Goal: Task Accomplishment & Management: Use online tool/utility

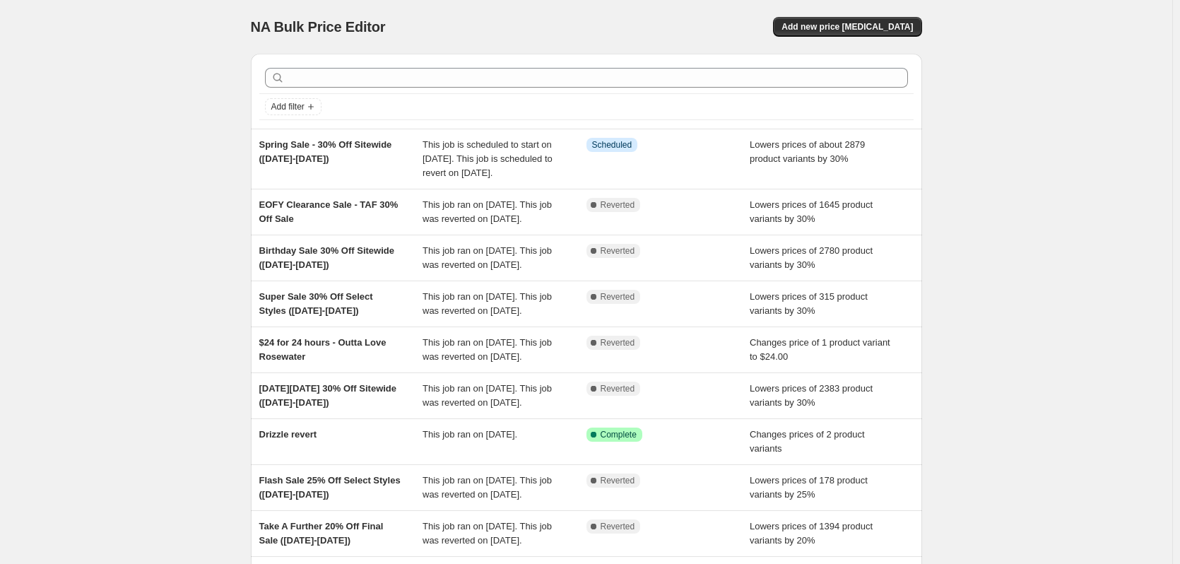
click at [1130, 214] on div "NA Bulk Price Editor. This page is ready NA Bulk Price Editor Add new price [ME…" at bounding box center [586, 371] width 1172 height 742
drag, startPoint x: 307, startPoint y: 156, endPoint x: 248, endPoint y: 148, distance: 59.3
click at [248, 148] on div "Add filter Spring Sale - 30% Off Sitewide ([DATE]-[DATE]) This job is scheduled…" at bounding box center [581, 348] width 683 height 613
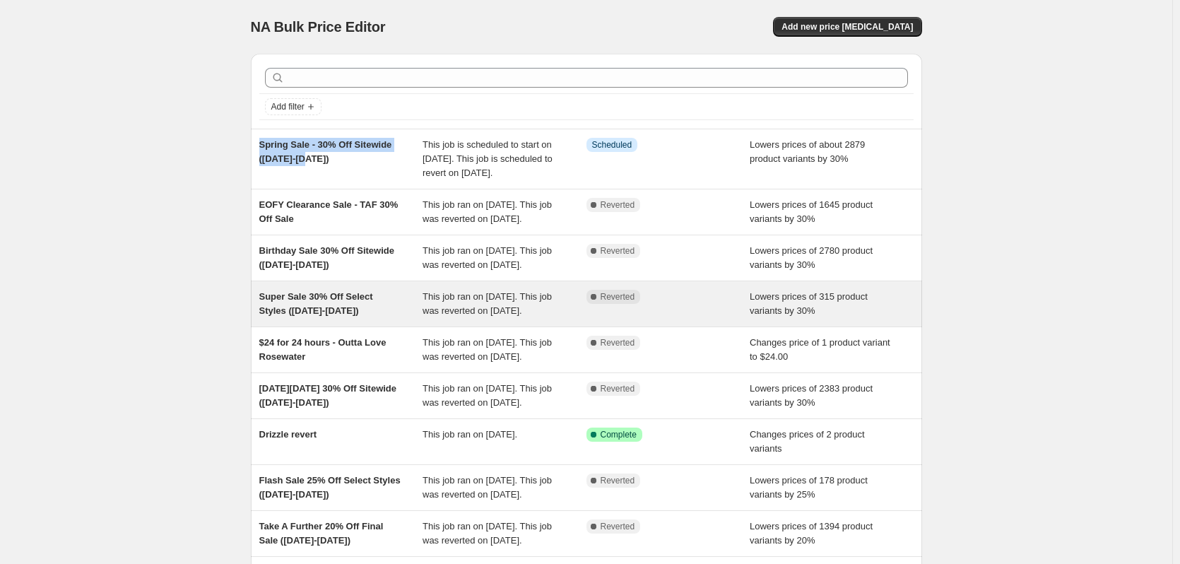
copy span "Spring Sale - 30% Off Sitewide ([DATE]-[DATE])"
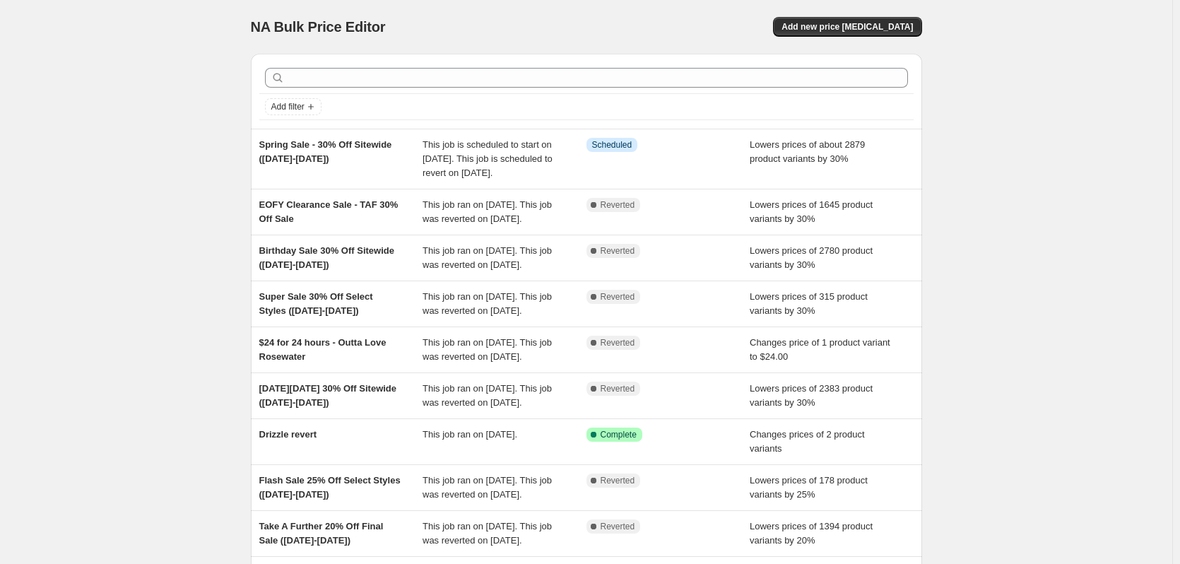
click at [1042, 192] on div "NA Bulk Price Editor. This page is ready NA Bulk Price Editor Add new price [ME…" at bounding box center [586, 371] width 1172 height 742
click at [867, 32] on span "Add new price [MEDICAL_DATA]" at bounding box center [847, 26] width 131 height 11
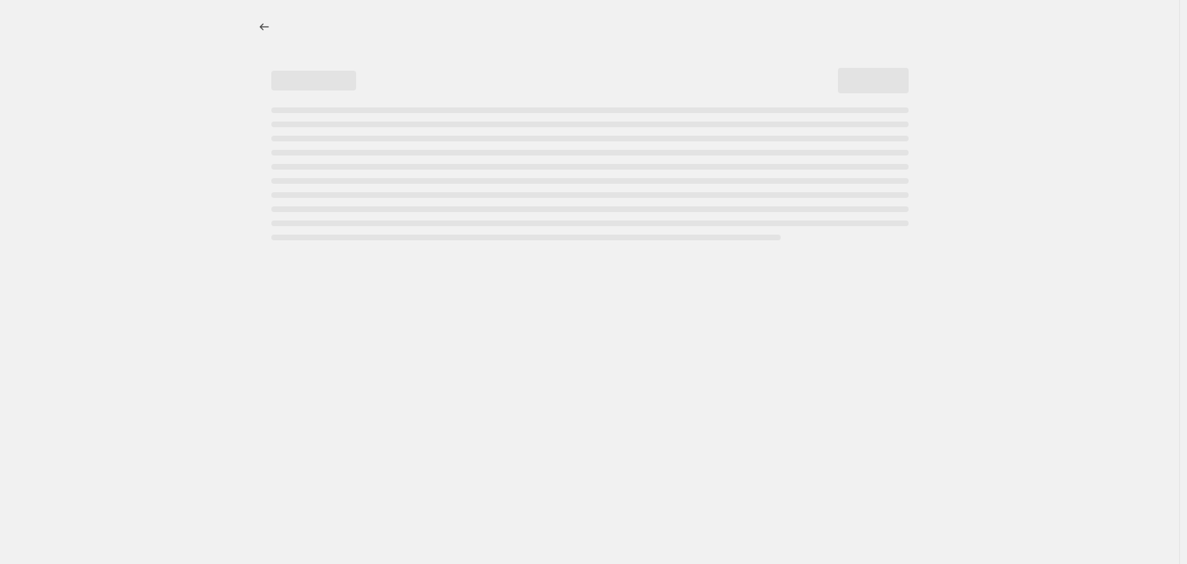
select select "percentage"
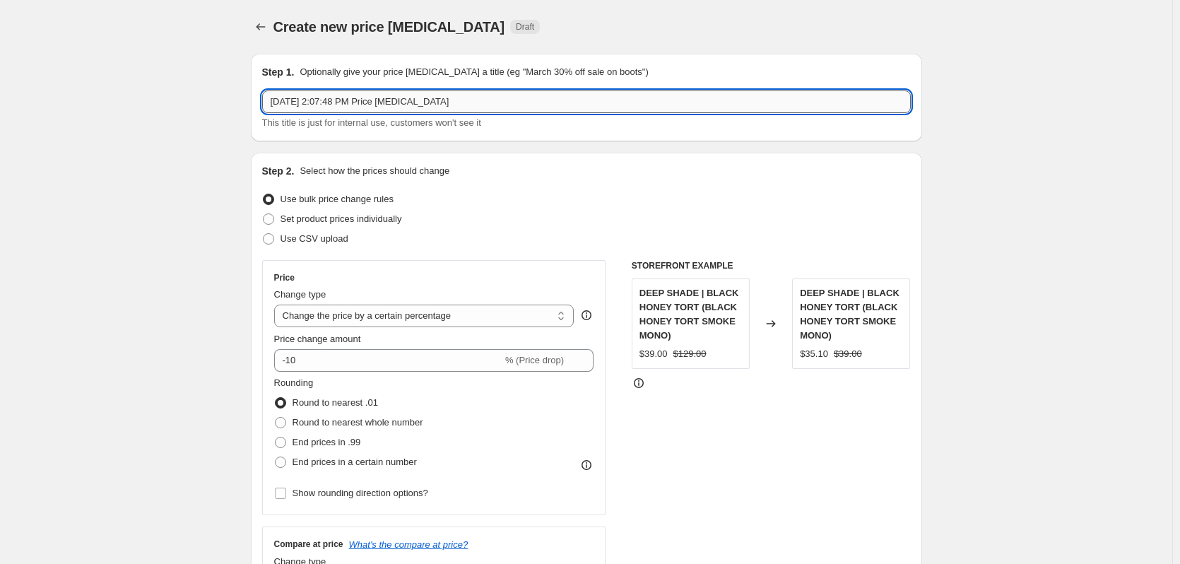
click at [370, 106] on input "[DATE] 2:07:48 PM Price [MEDICAL_DATA]" at bounding box center [586, 101] width 649 height 23
paste input "pring Sale - 30% Off Sitewide ([DATE]-[DATE])"
click at [300, 107] on input "Spring Sale - 30% Off Sitewide ([DATE]-[DATE])" at bounding box center [586, 101] width 649 height 23
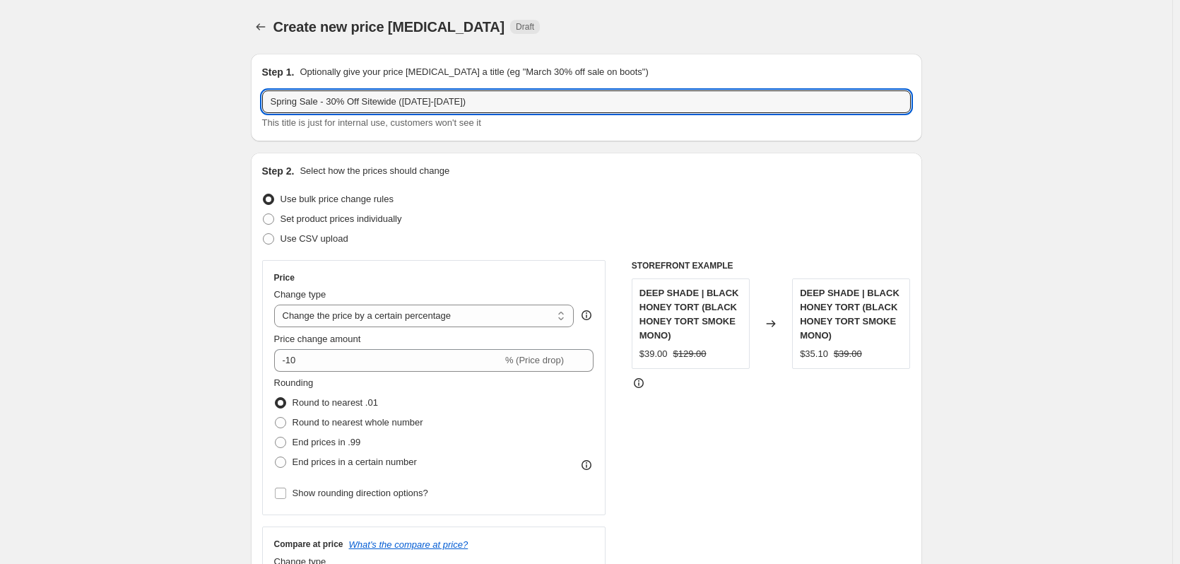
type input "Spring Sale - 30% Off Sitewide ([DATE]-[DATE])"
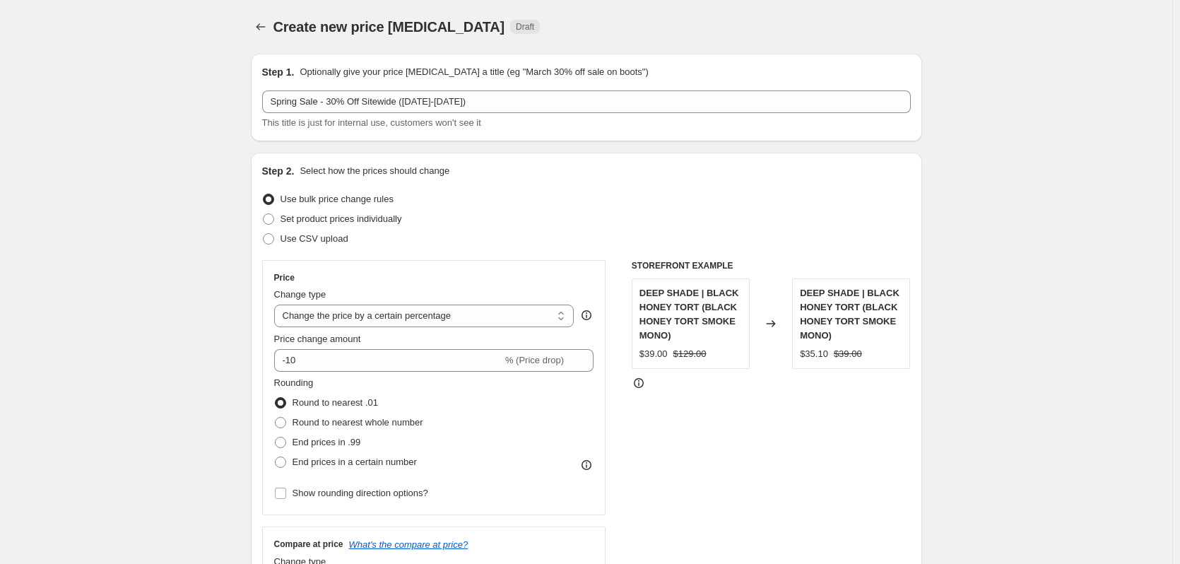
click at [392, 114] on div "Spring Sale - 30% Off Sitewide ([DATE]-[DATE]) This title is just for internal …" at bounding box center [586, 110] width 649 height 40
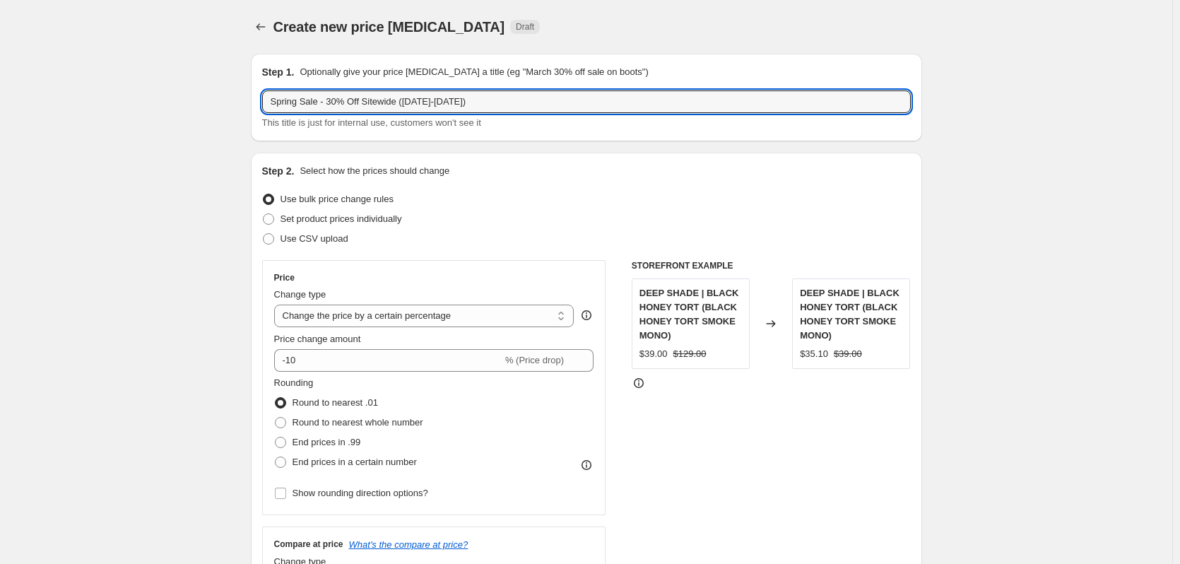
click at [613, 113] on div "Spring Sale - 30% Off Sitewide ([DATE]-[DATE]) This title is just for internal …" at bounding box center [586, 110] width 649 height 40
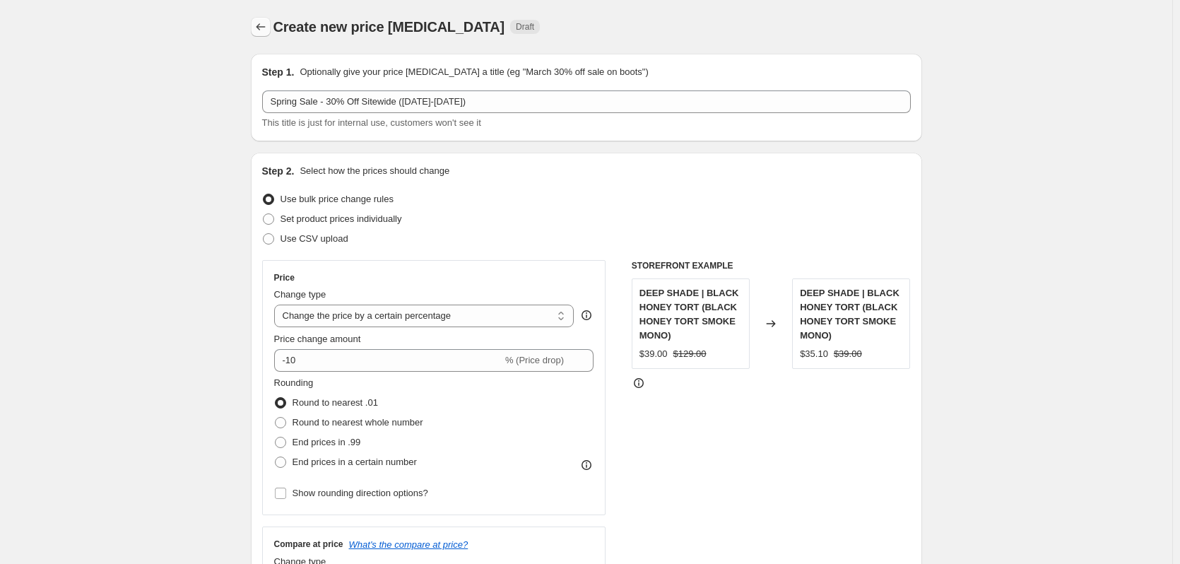
click at [262, 24] on icon "Price change jobs" at bounding box center [261, 27] width 14 height 14
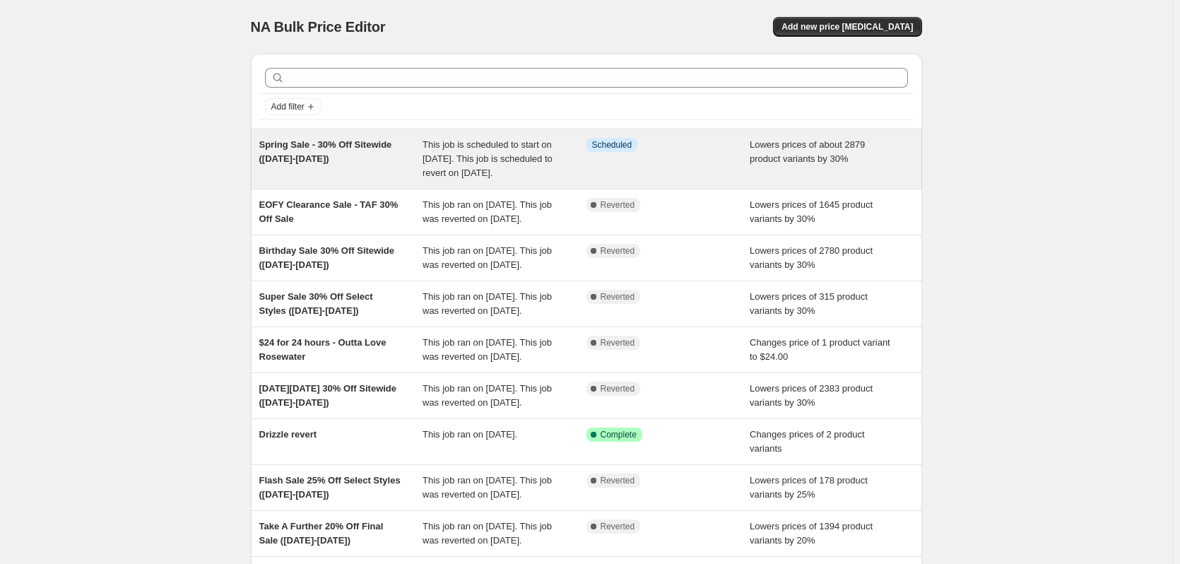
click at [719, 167] on div "Info Scheduled" at bounding box center [669, 159] width 164 height 42
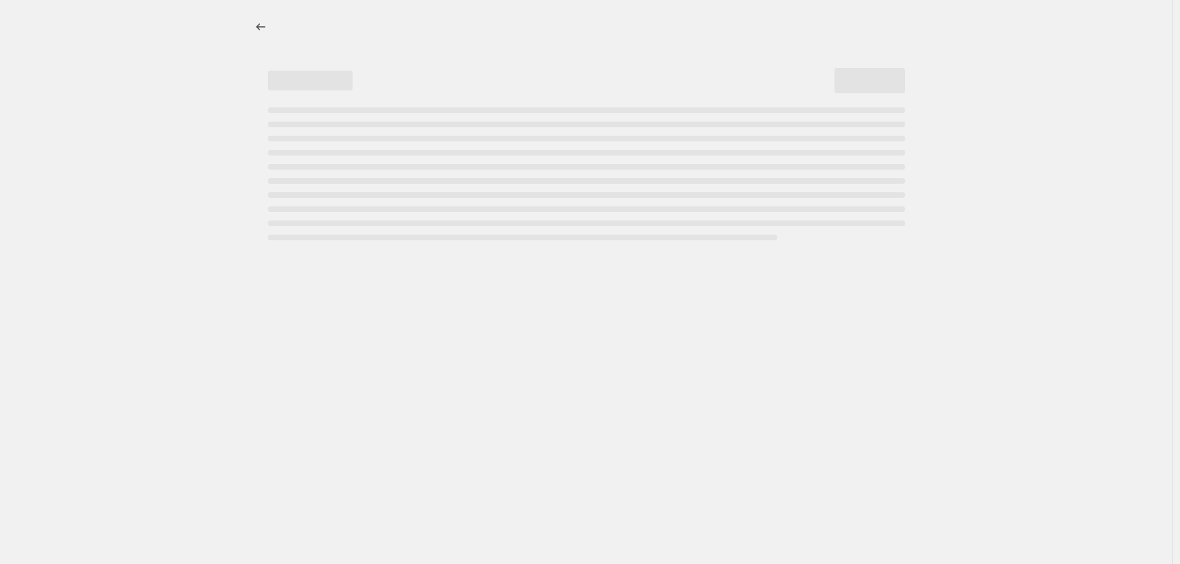
select select "percentage"
select select "product_type"
select select "not_equal"
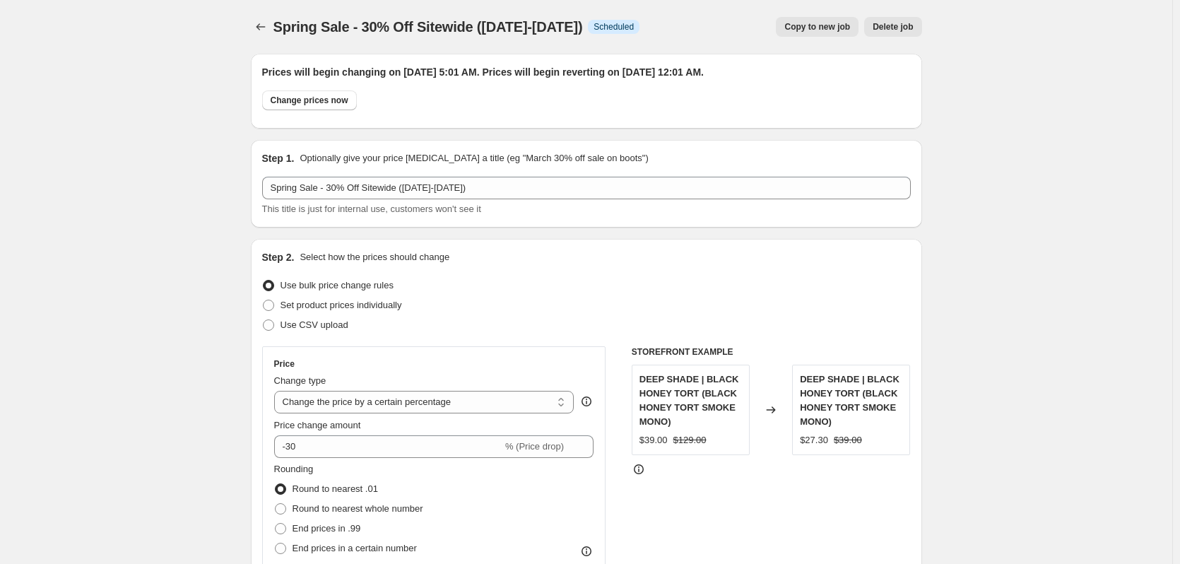
click at [900, 25] on span "Delete job" at bounding box center [893, 26] width 40 height 11
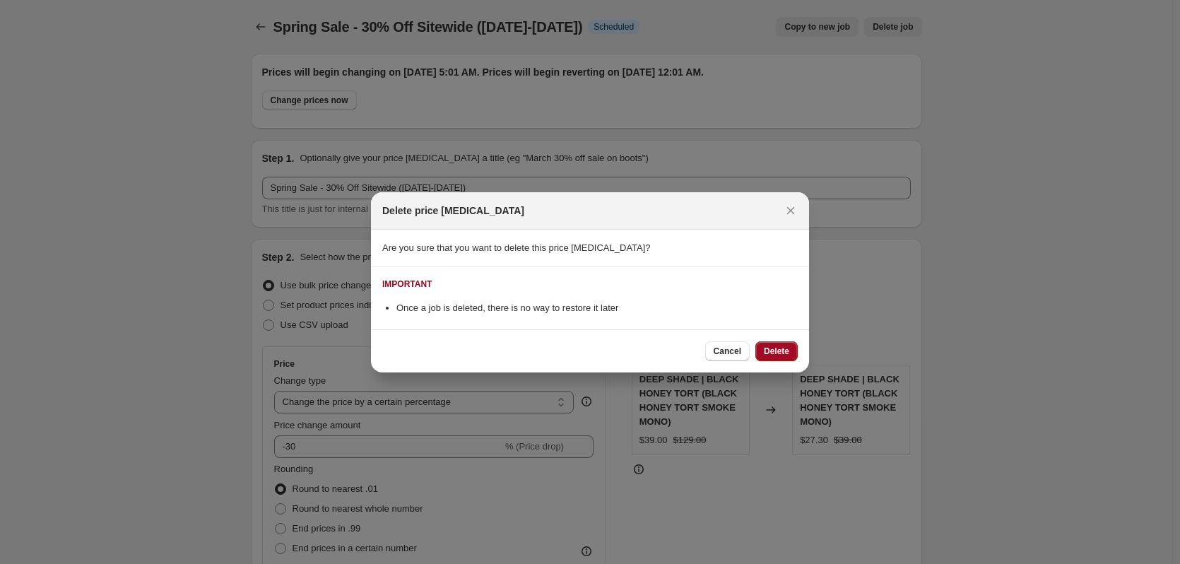
click at [770, 351] on span "Delete" at bounding box center [776, 351] width 25 height 11
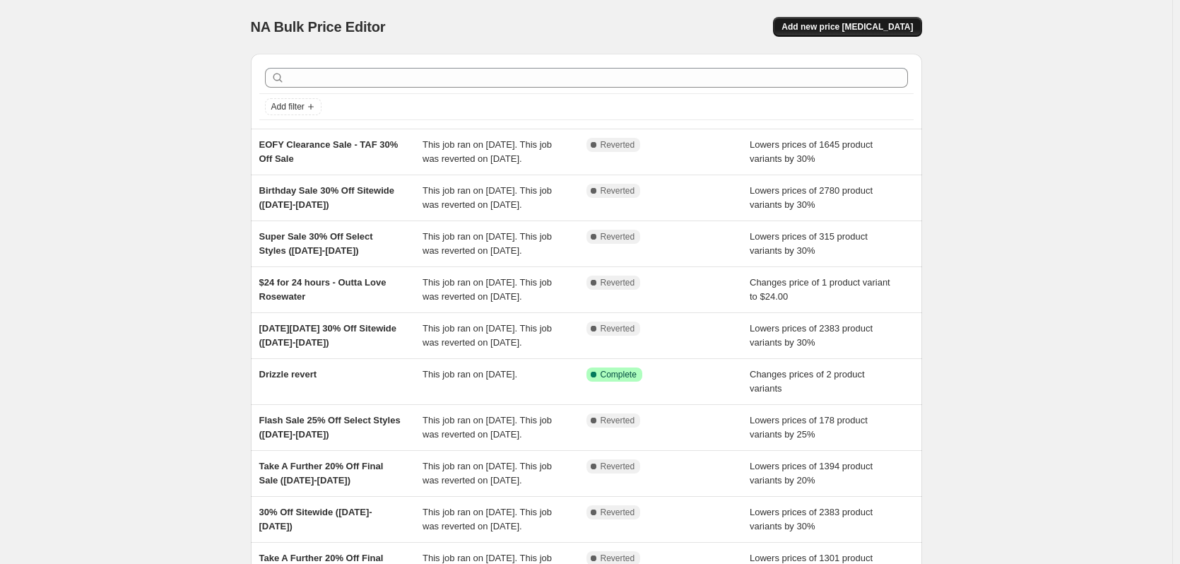
click at [866, 22] on span "Add new price [MEDICAL_DATA]" at bounding box center [847, 26] width 131 height 11
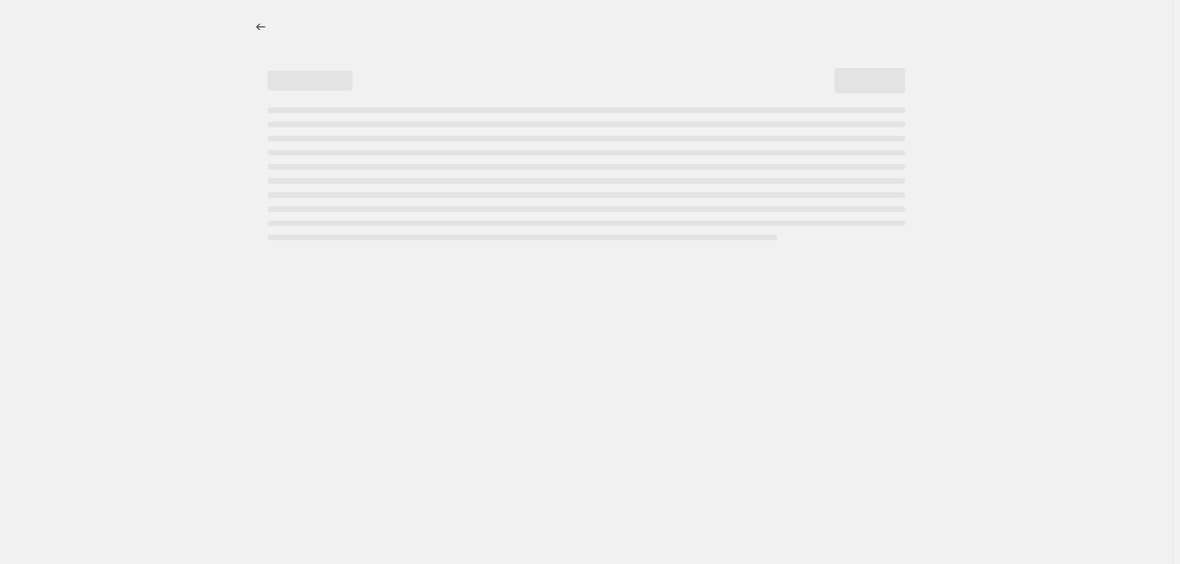
select select "percentage"
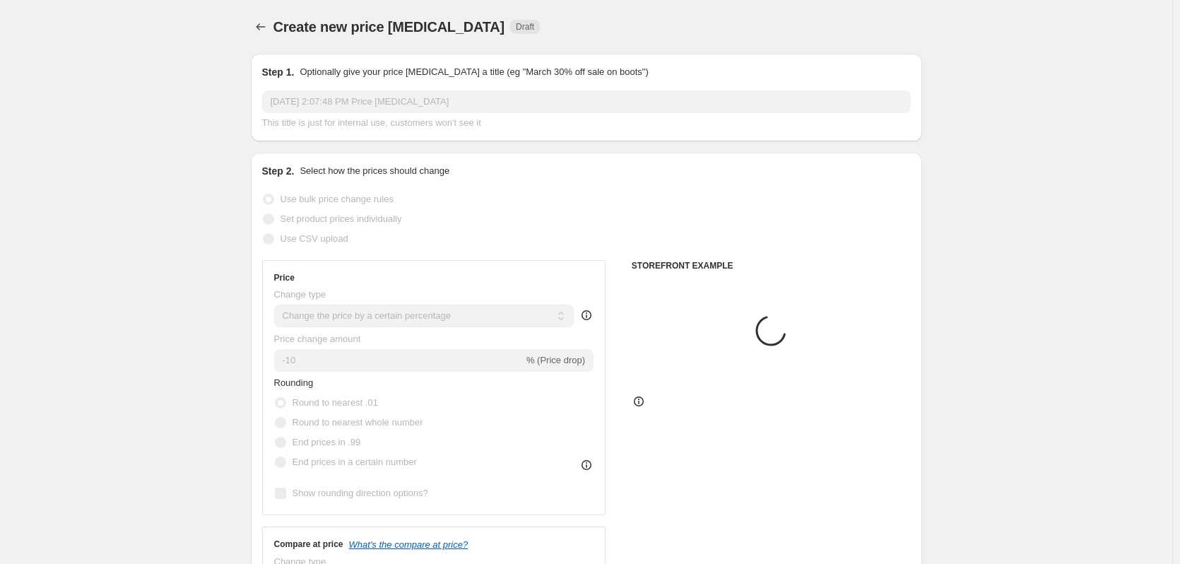
click at [335, 105] on input "[DATE] 2:07:48 PM Price [MEDICAL_DATA]" at bounding box center [586, 101] width 649 height 23
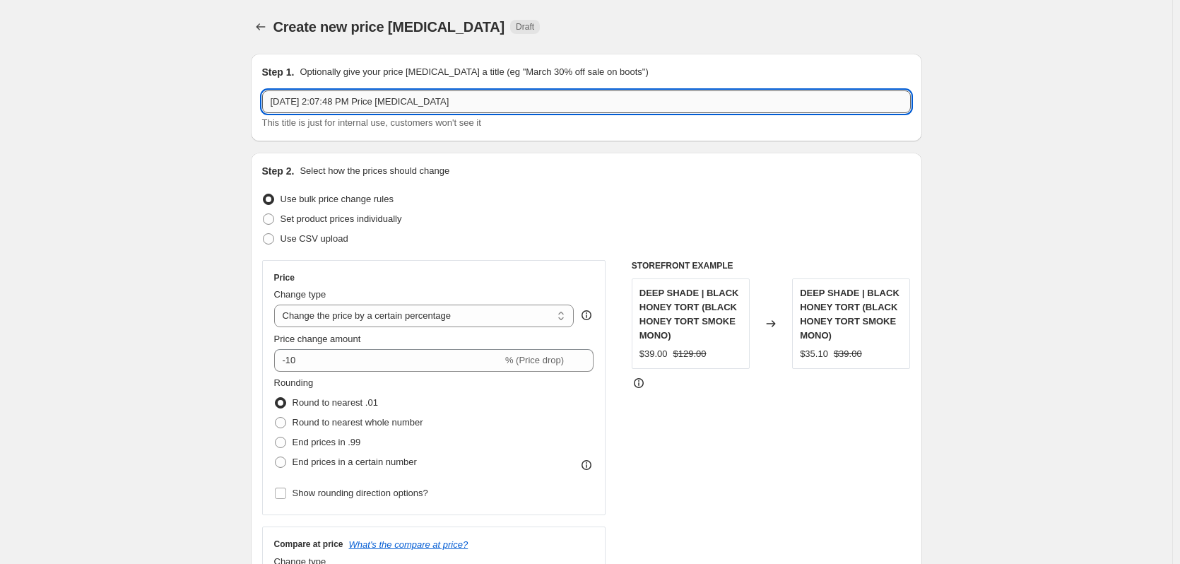
click at [335, 105] on input "[DATE] 2:07:48 PM Price [MEDICAL_DATA]" at bounding box center [586, 101] width 649 height 23
paste input "pring Sale - 30% Off Sitewide ([DATE]-[DATE])"
type input "Spring Sale - 30% Off Sitewide ([DATE]-[DATE])"
drag, startPoint x: 1106, startPoint y: 188, endPoint x: 1097, endPoint y: 201, distance: 15.3
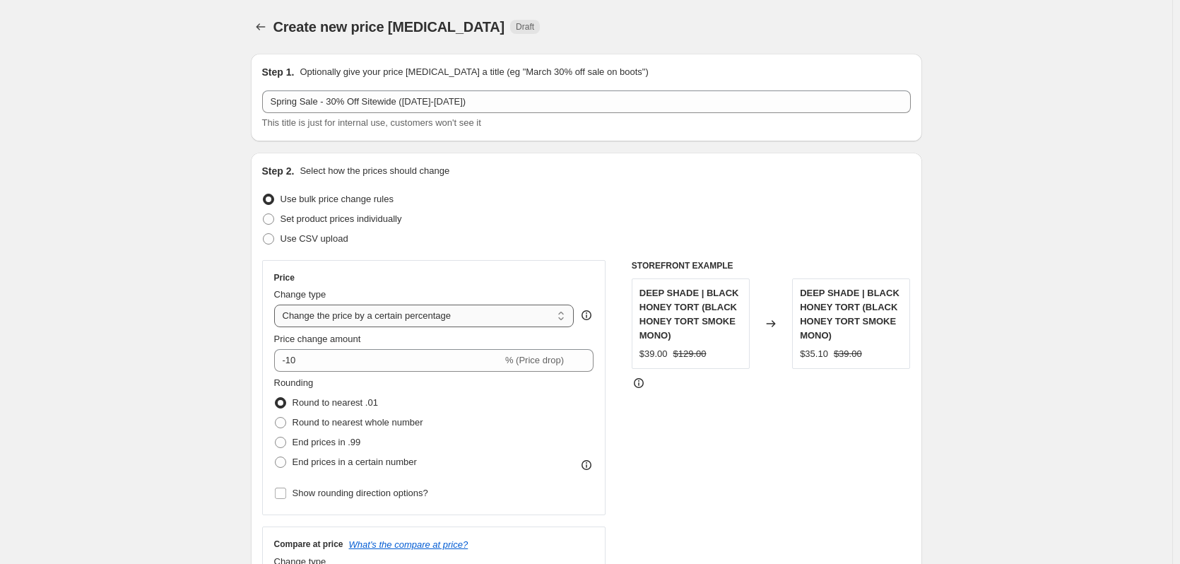
click at [399, 314] on select "Change the price to a certain amount Change the price by a certain amount Chang…" at bounding box center [424, 316] width 300 height 23
click at [277, 305] on select "Change the price to a certain amount Change the price by a certain amount Chang…" at bounding box center [424, 316] width 300 height 23
click at [317, 367] on input "-10" at bounding box center [388, 360] width 228 height 23
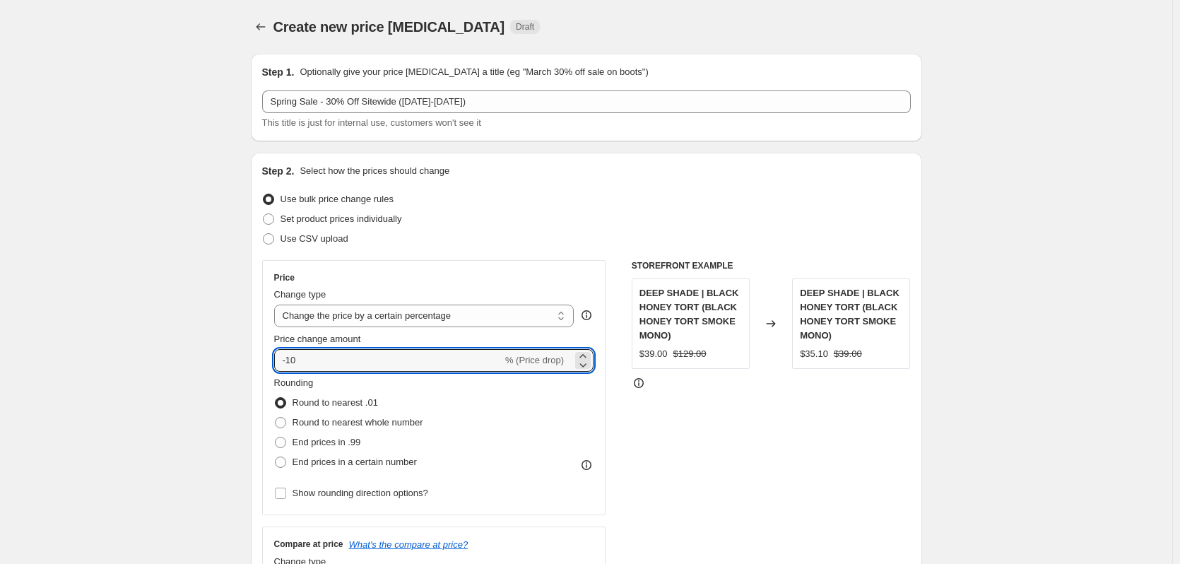
drag, startPoint x: 290, startPoint y: 361, endPoint x: 461, endPoint y: 301, distance: 181.9
click at [413, 359] on input "-10" at bounding box center [388, 360] width 228 height 23
click at [298, 363] on input "-30" at bounding box center [388, 360] width 228 height 23
type input "-30"
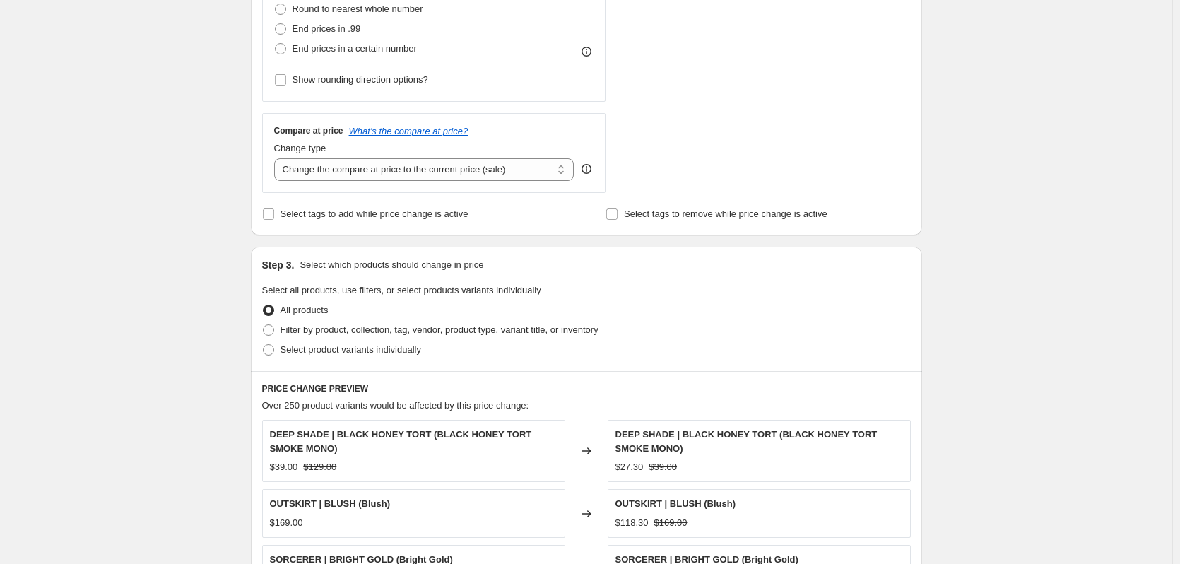
scroll to position [495, 0]
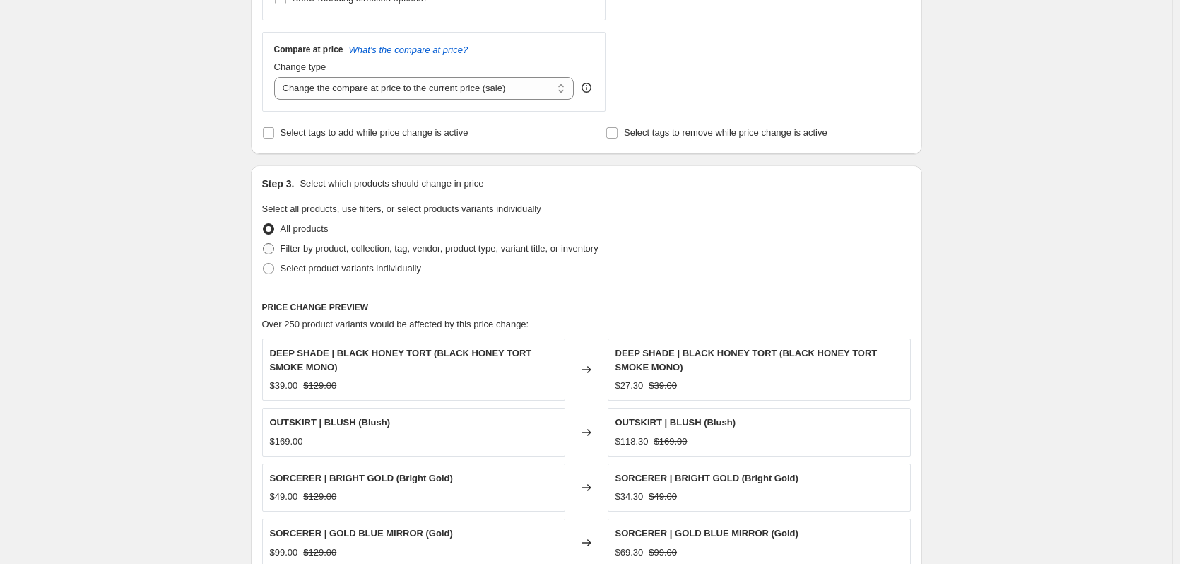
click at [342, 251] on span "Filter by product, collection, tag, vendor, product type, variant title, or inv…" at bounding box center [440, 248] width 318 height 11
click at [264, 244] on input "Filter by product, collection, tag, vendor, product type, variant title, or inv…" at bounding box center [263, 243] width 1 height 1
radio input "true"
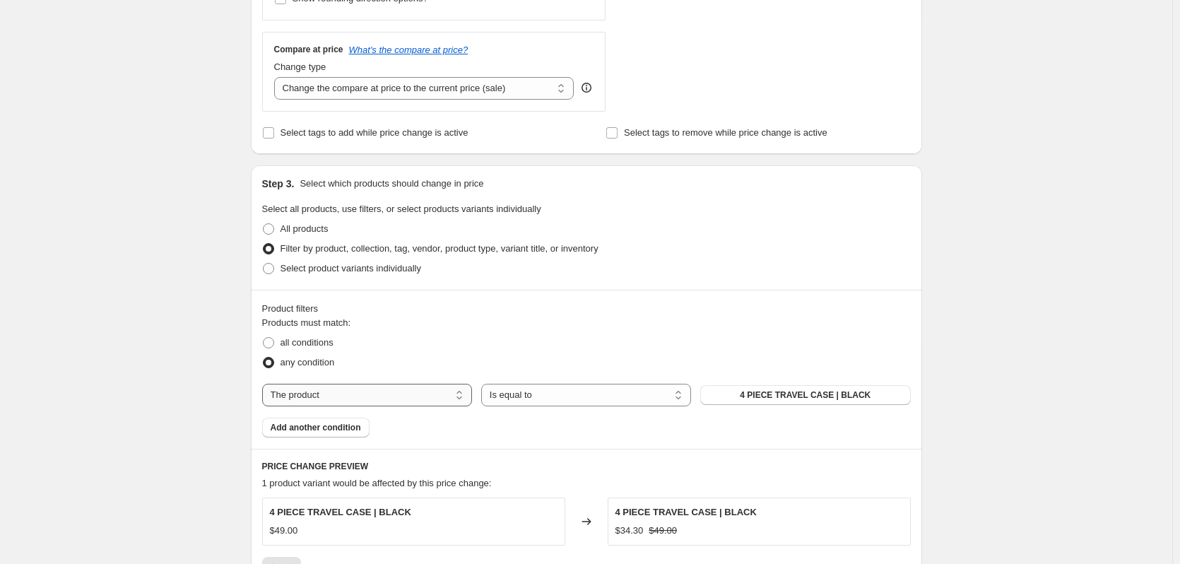
click at [332, 392] on select "The product The product's collection The product's tag The product's vendor The…" at bounding box center [367, 395] width 210 height 23
select select "product_type"
click at [533, 395] on select "Is equal to Is not equal to" at bounding box center [586, 395] width 210 height 23
select select "not_equal"
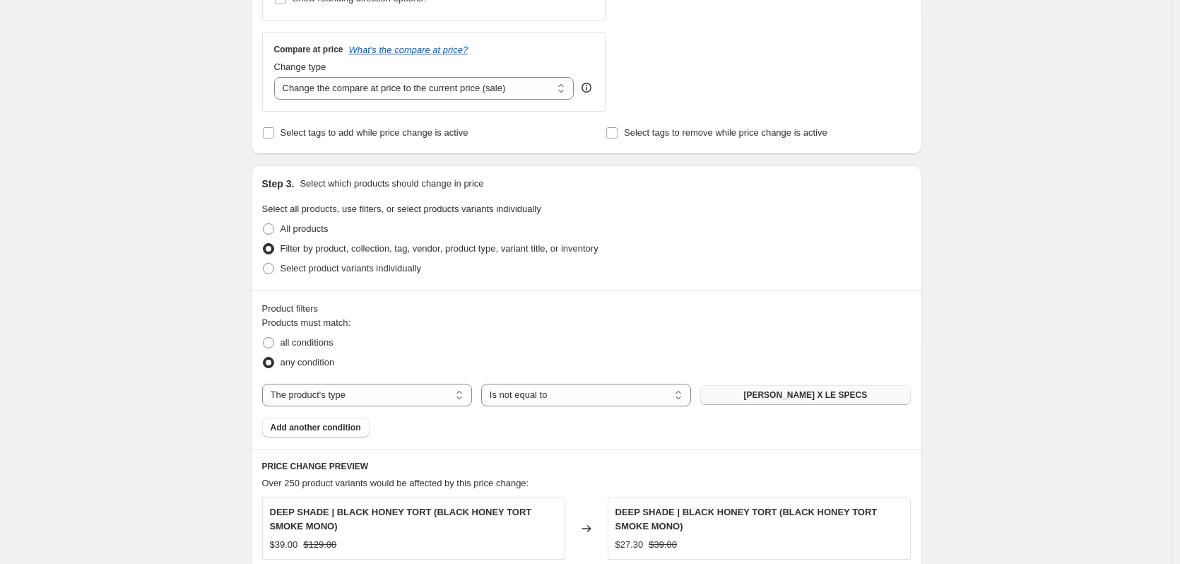
click at [776, 399] on span "[PERSON_NAME] X LE SPECS" at bounding box center [805, 394] width 124 height 11
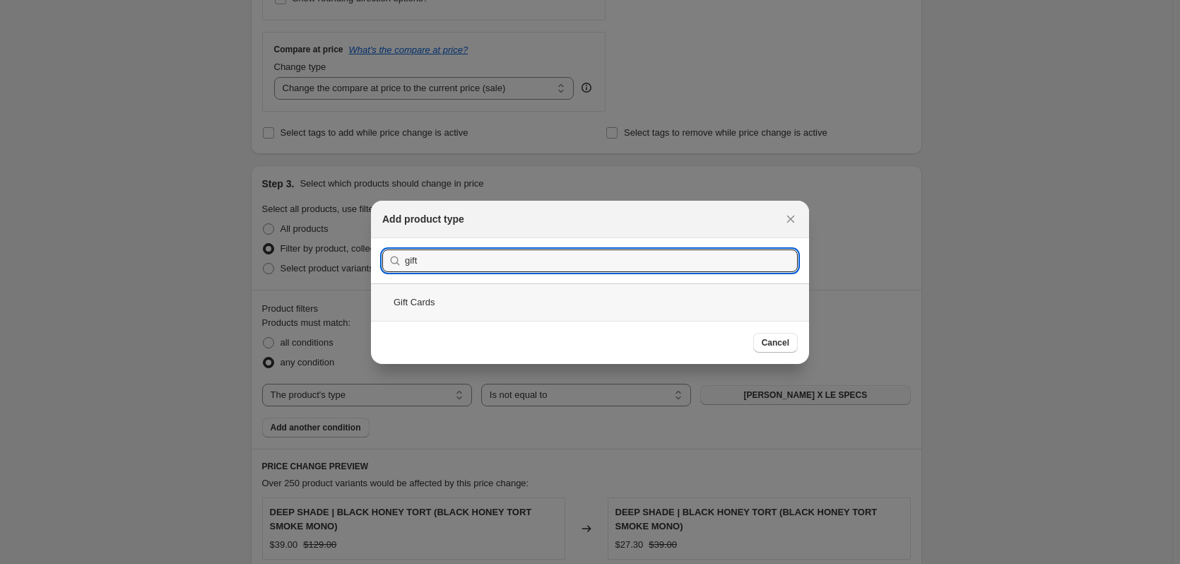
type input "gift"
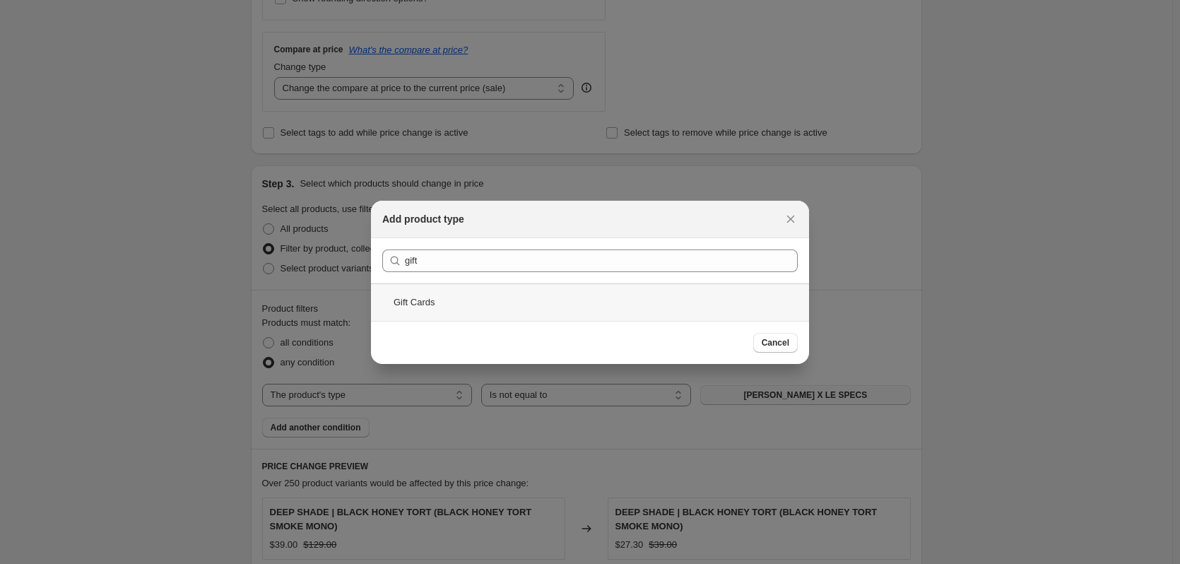
click at [408, 305] on div "Gift Cards" at bounding box center [590, 301] width 438 height 37
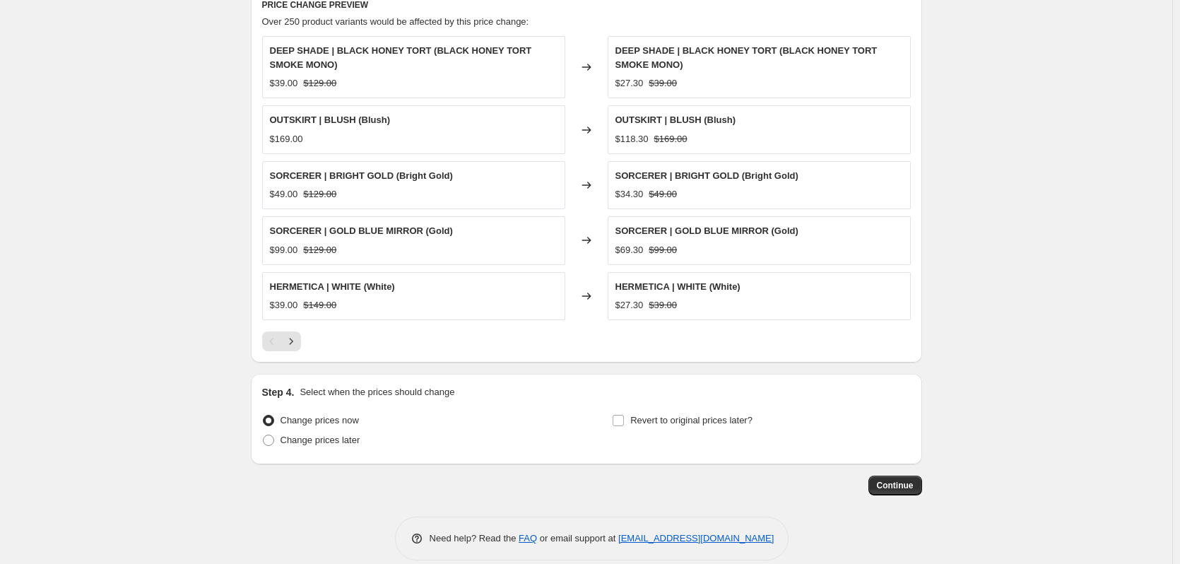
scroll to position [975, 0]
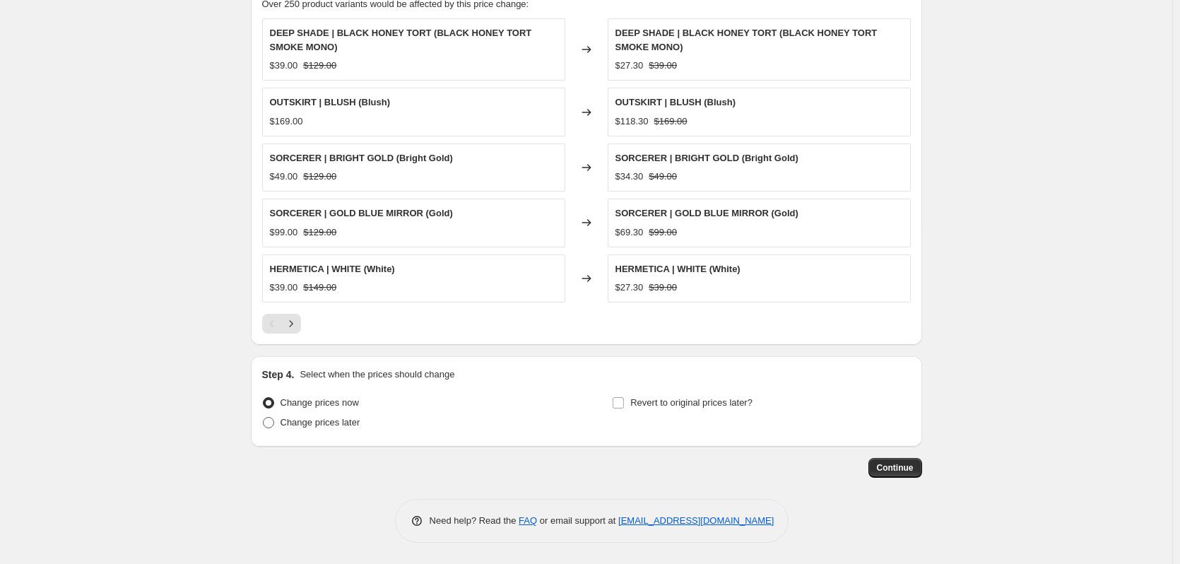
click at [338, 427] on span "Change prices later" at bounding box center [321, 422] width 80 height 11
click at [264, 418] on input "Change prices later" at bounding box center [263, 417] width 1 height 1
radio input "true"
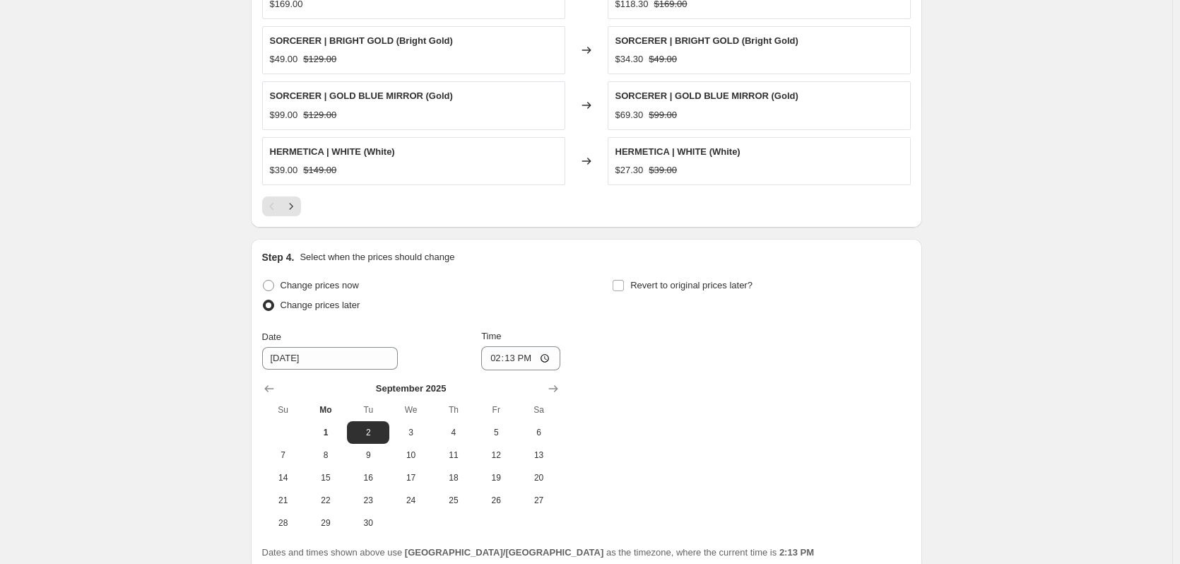
scroll to position [1116, 0]
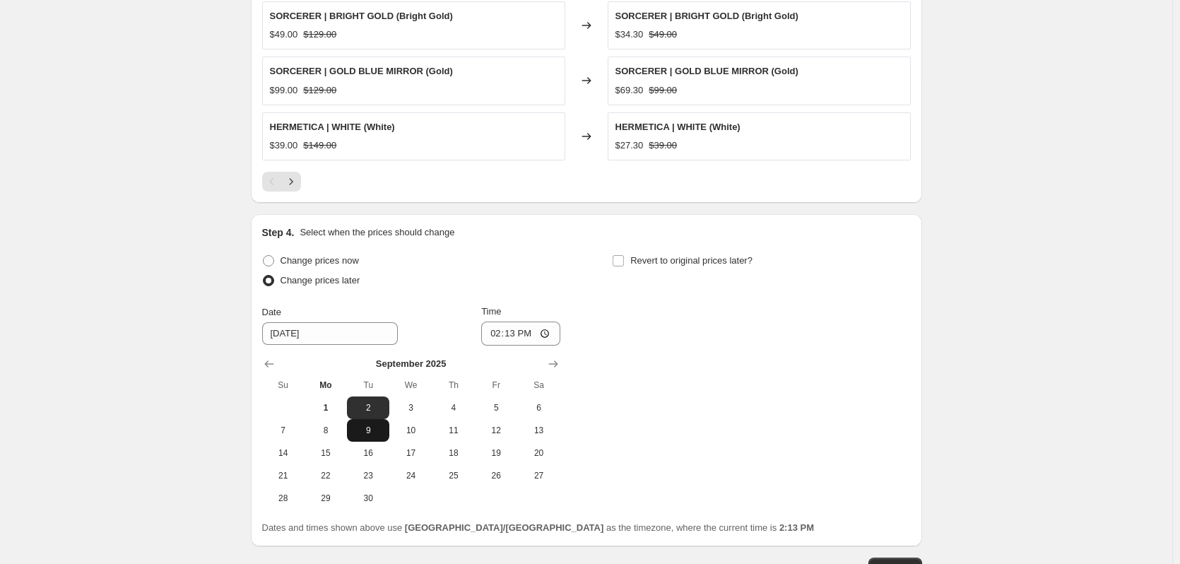
click at [366, 435] on span "9" at bounding box center [368, 430] width 31 height 11
type input "[DATE]"
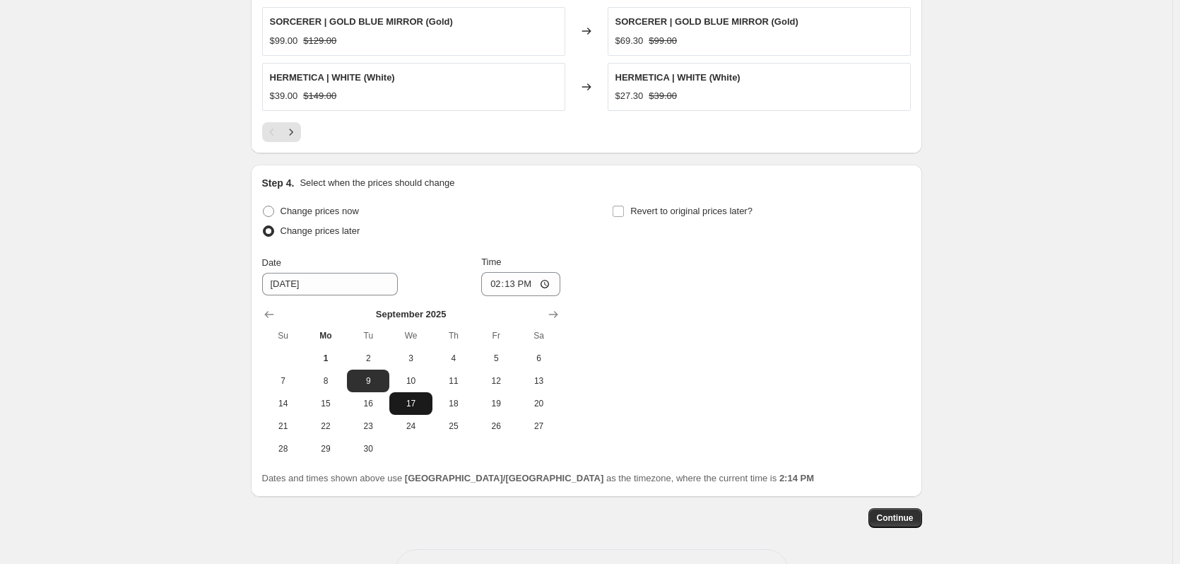
scroll to position [1187, 0]
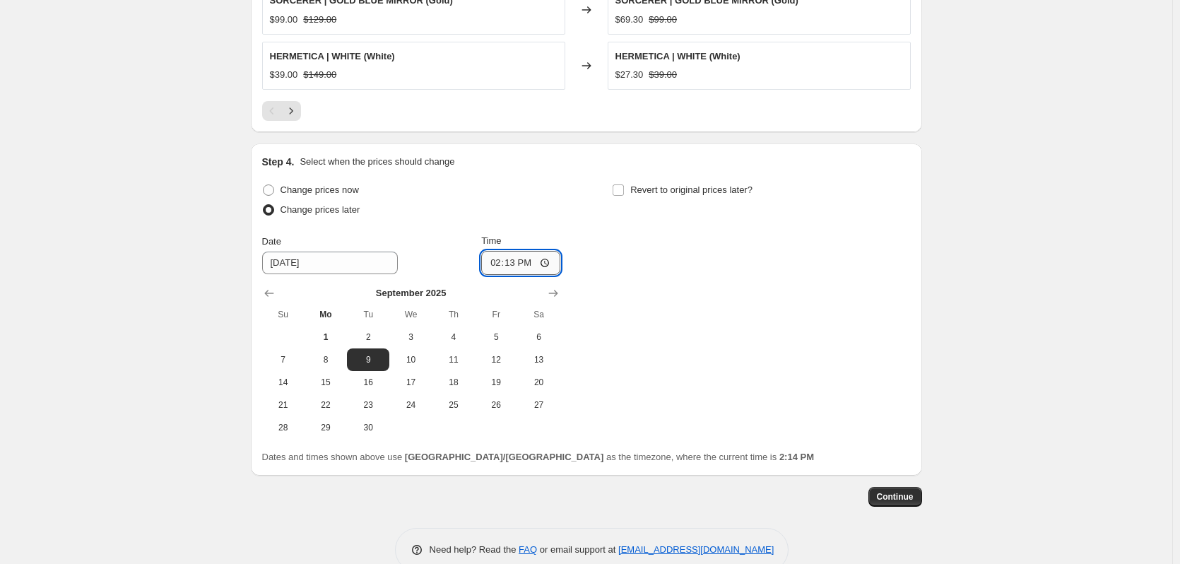
click at [500, 261] on input "14:13" at bounding box center [520, 263] width 79 height 24
type input "05:01"
click at [690, 190] on span "Revert to original prices later?" at bounding box center [691, 189] width 122 height 11
click at [624, 190] on input "Revert to original prices later?" at bounding box center [618, 189] width 11 height 11
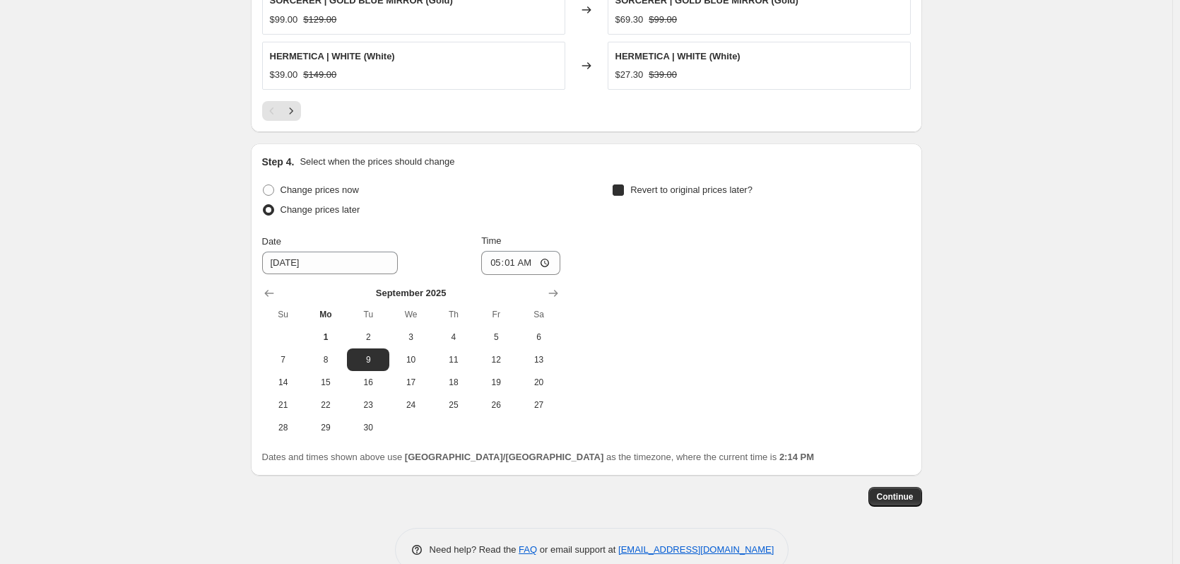
checkbox input "true"
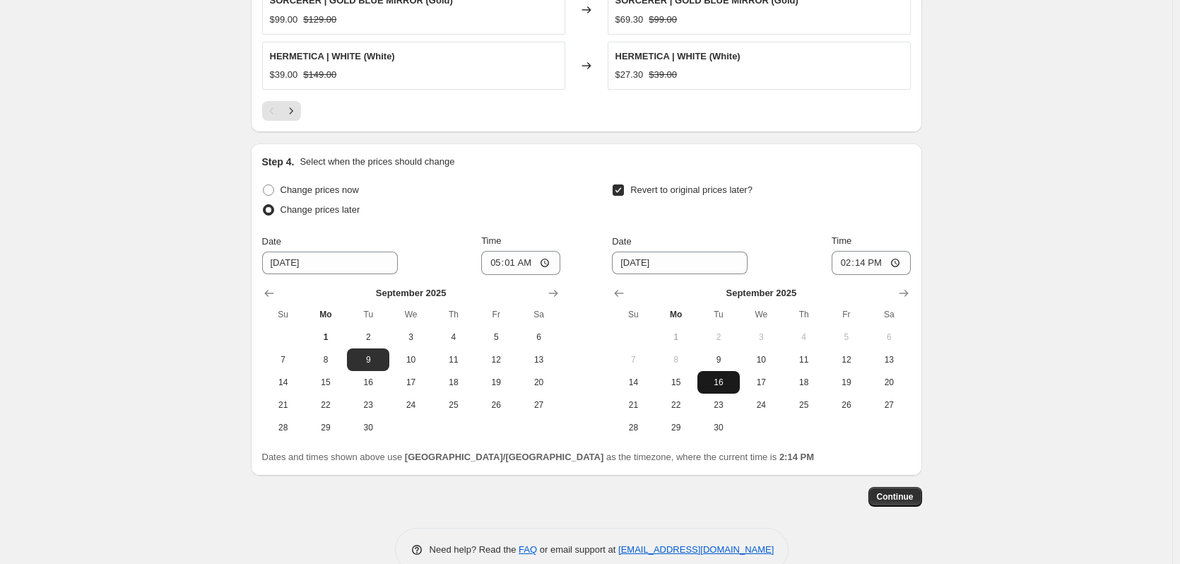
click at [723, 389] on button "16" at bounding box center [719, 382] width 42 height 23
click at [771, 387] on span "17" at bounding box center [761, 382] width 31 height 11
type input "[DATE]"
click at [853, 259] on input "14:14" at bounding box center [871, 263] width 79 height 24
type input "00:01"
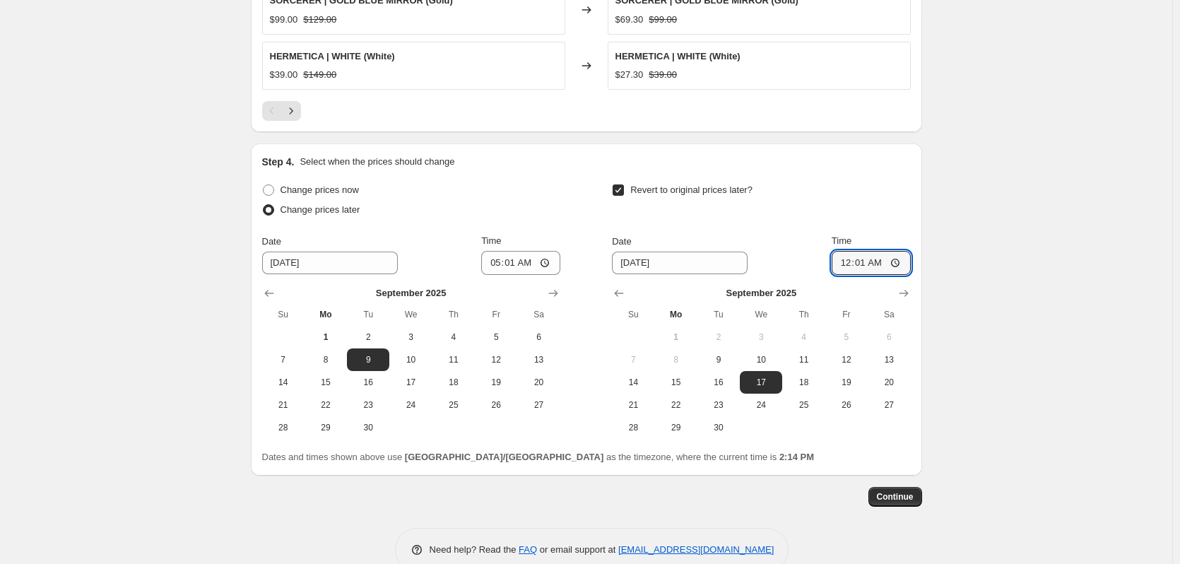
drag, startPoint x: 971, startPoint y: 300, endPoint x: 954, endPoint y: 294, distance: 18.1
click at [905, 500] on span "Continue" at bounding box center [895, 496] width 37 height 11
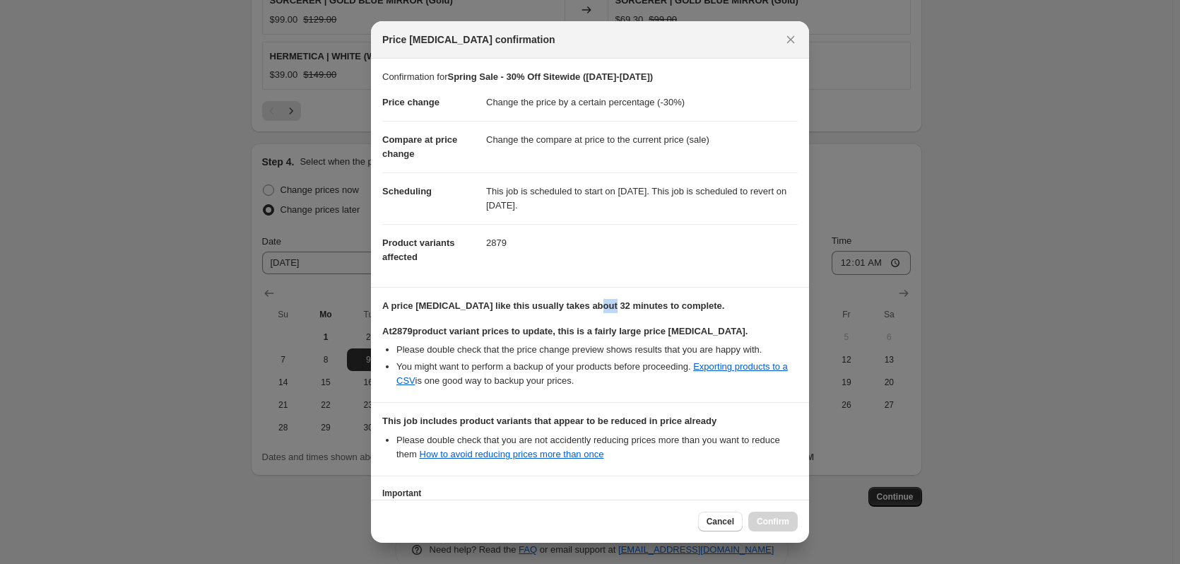
drag, startPoint x: 589, startPoint y: 307, endPoint x: 601, endPoint y: 307, distance: 12.0
click at [601, 307] on b "A price [MEDICAL_DATA] like this usually takes about 32 minutes to complete." at bounding box center [553, 305] width 342 height 11
click at [607, 326] on b "At 2879 product variant prices to update, this is a fairly large price [MEDICAL…" at bounding box center [564, 331] width 365 height 11
drag, startPoint x: 397, startPoint y: 329, endPoint x: 415, endPoint y: 329, distance: 17.7
click at [415, 329] on b "At 2879 product variant prices to update, this is a fairly large price [MEDICAL…" at bounding box center [564, 331] width 365 height 11
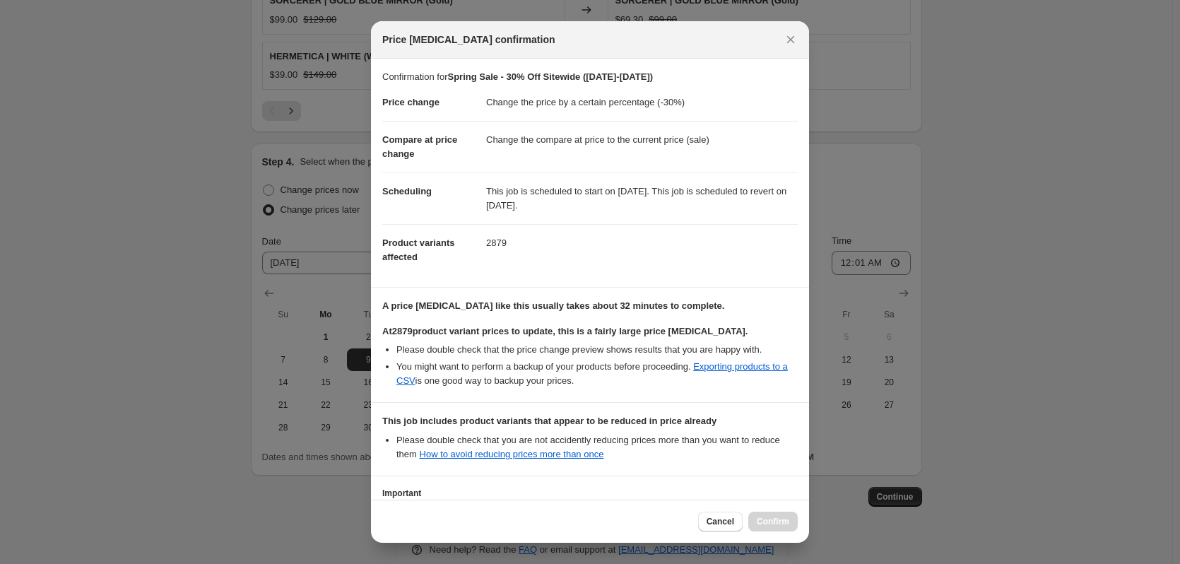
click at [471, 352] on li "Please double check that the price change preview shows results that you are ha…" at bounding box center [596, 350] width 401 height 14
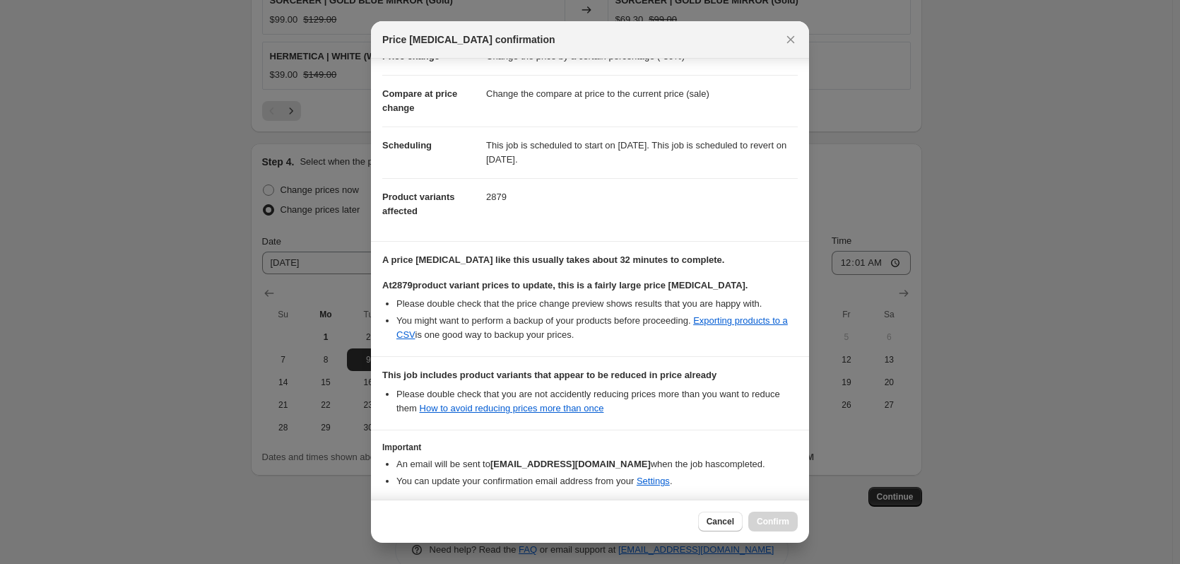
scroll to position [120, 0]
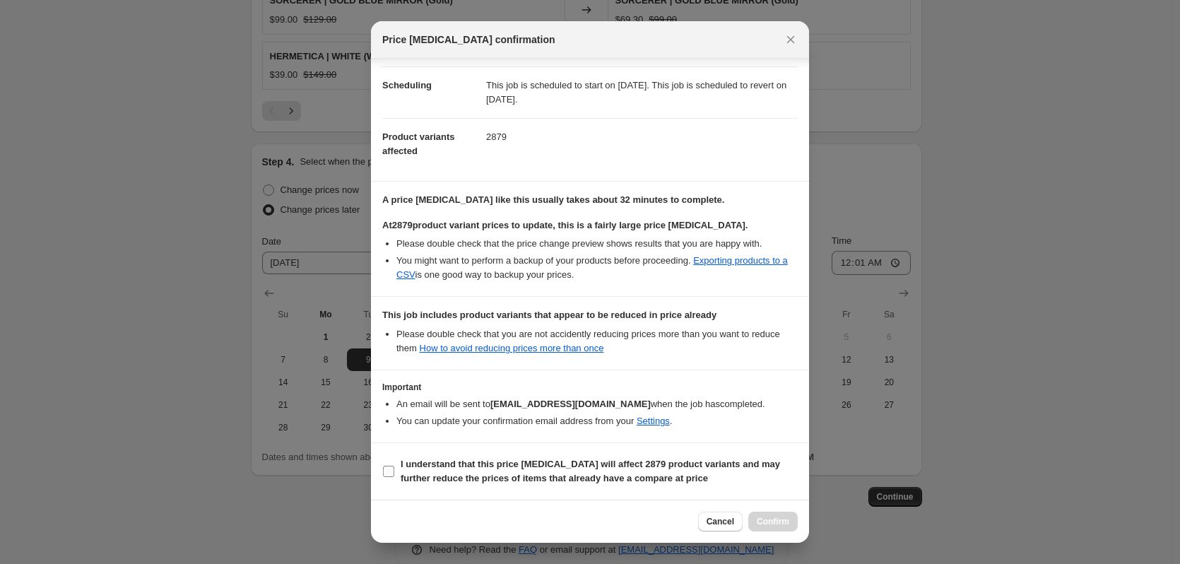
click at [445, 468] on b "I understand that this price [MEDICAL_DATA] will affect 2879 product variants a…" at bounding box center [590, 471] width 379 height 25
click at [394, 468] on input "I understand that this price [MEDICAL_DATA] will affect 2879 product variants a…" at bounding box center [388, 471] width 11 height 11
checkbox input "true"
drag, startPoint x: 777, startPoint y: 524, endPoint x: 793, endPoint y: 514, distance: 18.4
click at [777, 525] on span "Confirm" at bounding box center [773, 521] width 33 height 11
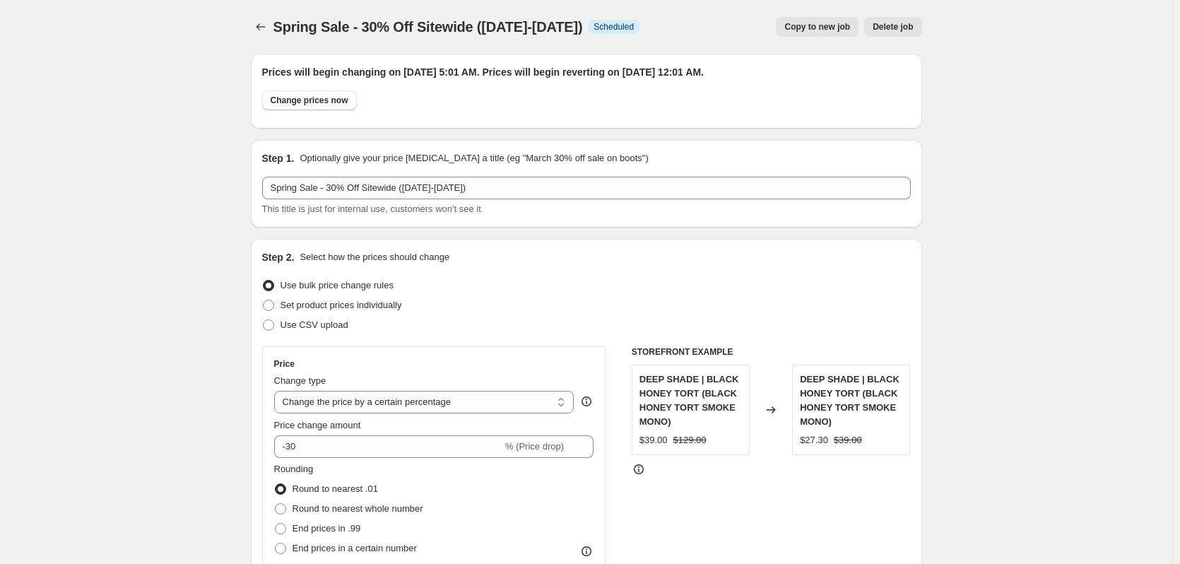
click at [908, 27] on span "Delete job" at bounding box center [893, 26] width 40 height 11
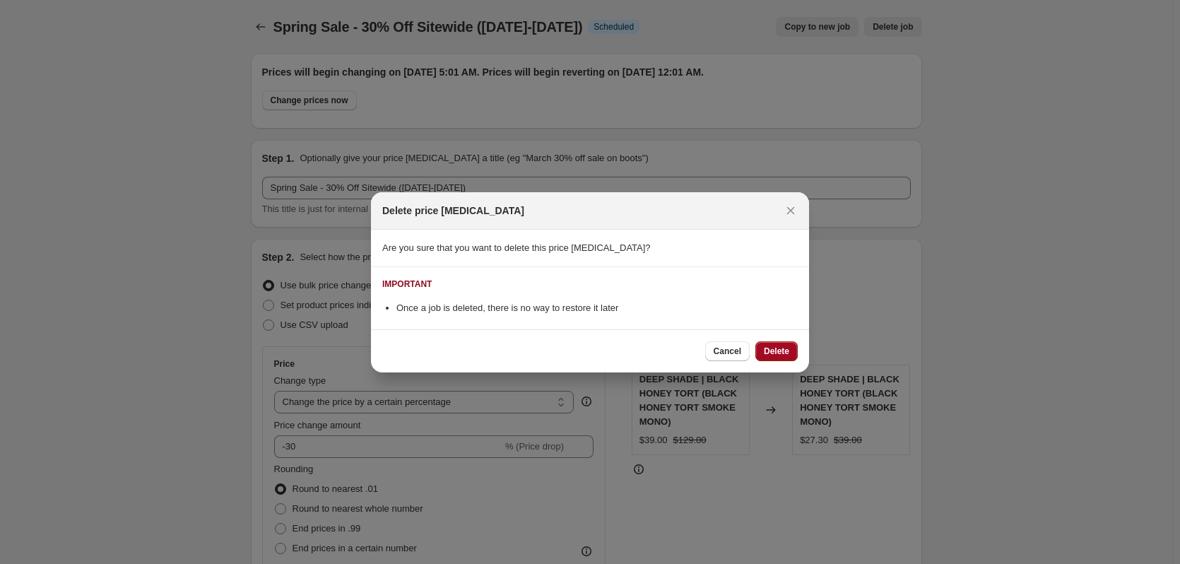
click at [782, 344] on button "Delete" at bounding box center [776, 351] width 42 height 20
